Goal: Entertainment & Leisure: Consume media (video, audio)

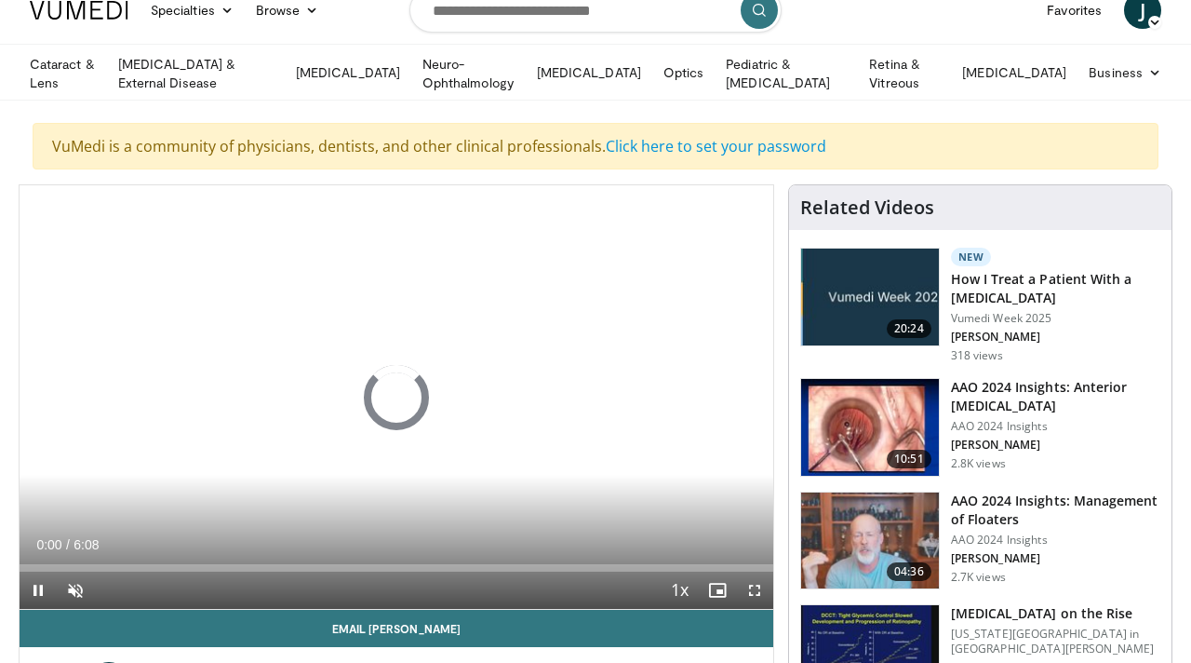
scroll to position [24, 0]
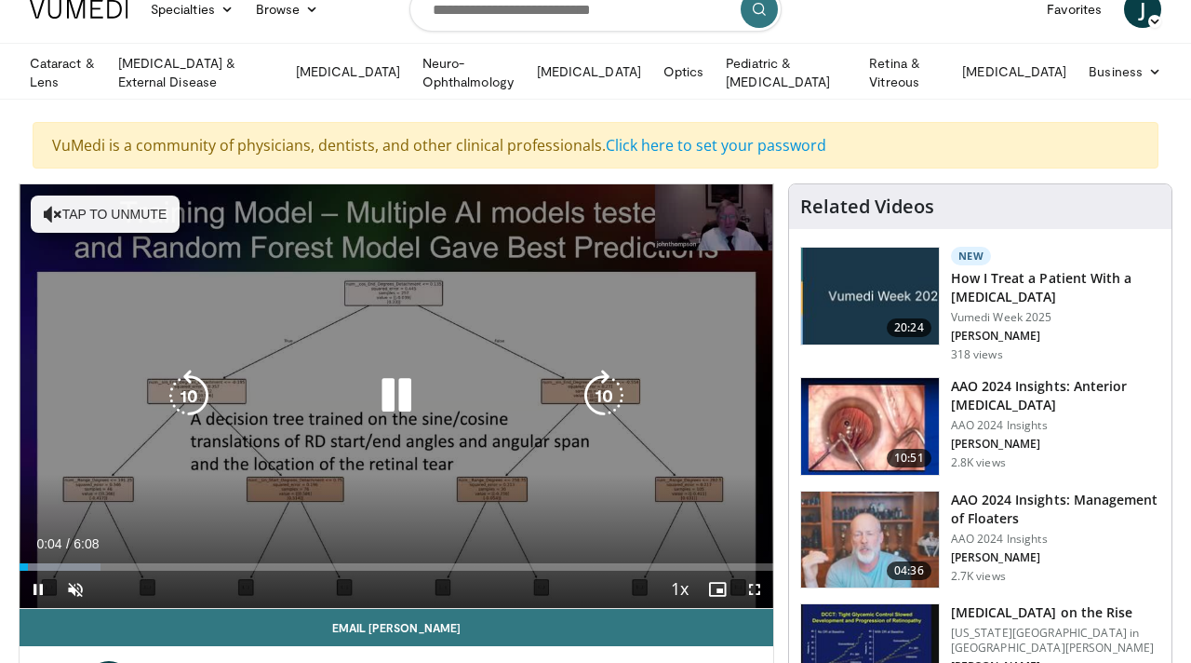
click at [404, 395] on icon "Video Player" at bounding box center [396, 395] width 52 height 52
click at [395, 385] on icon "Video Player" at bounding box center [396, 395] width 52 height 52
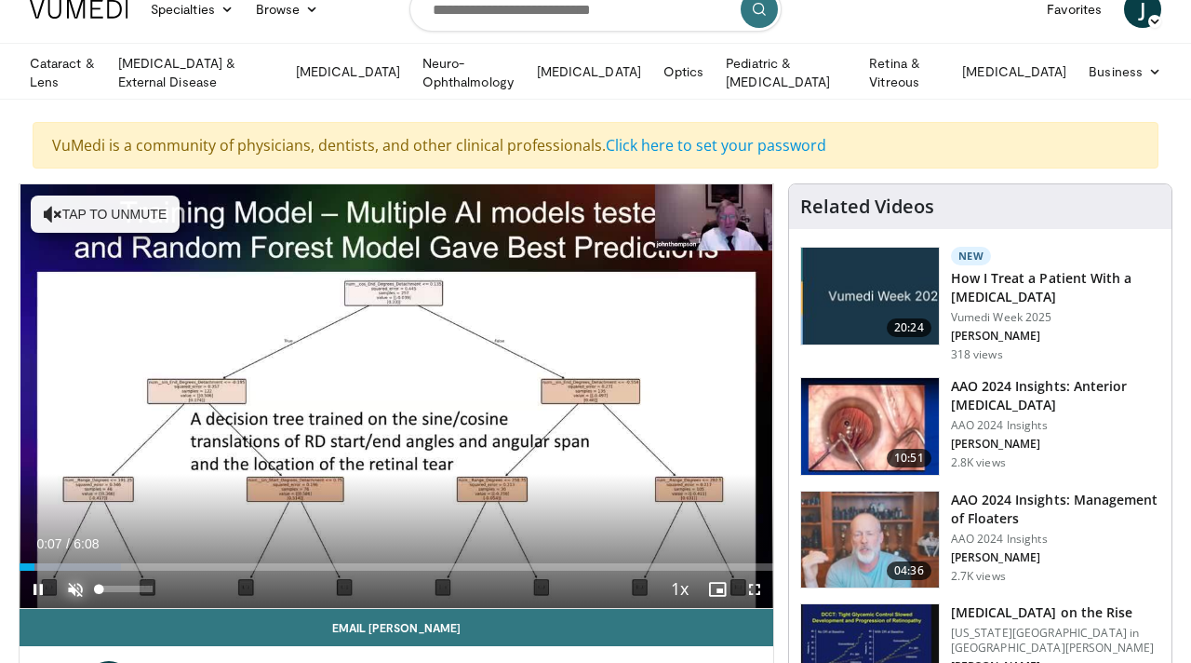
click at [69, 583] on span "Video Player" at bounding box center [75, 588] width 37 height 37
